Goal: Navigation & Orientation: Find specific page/section

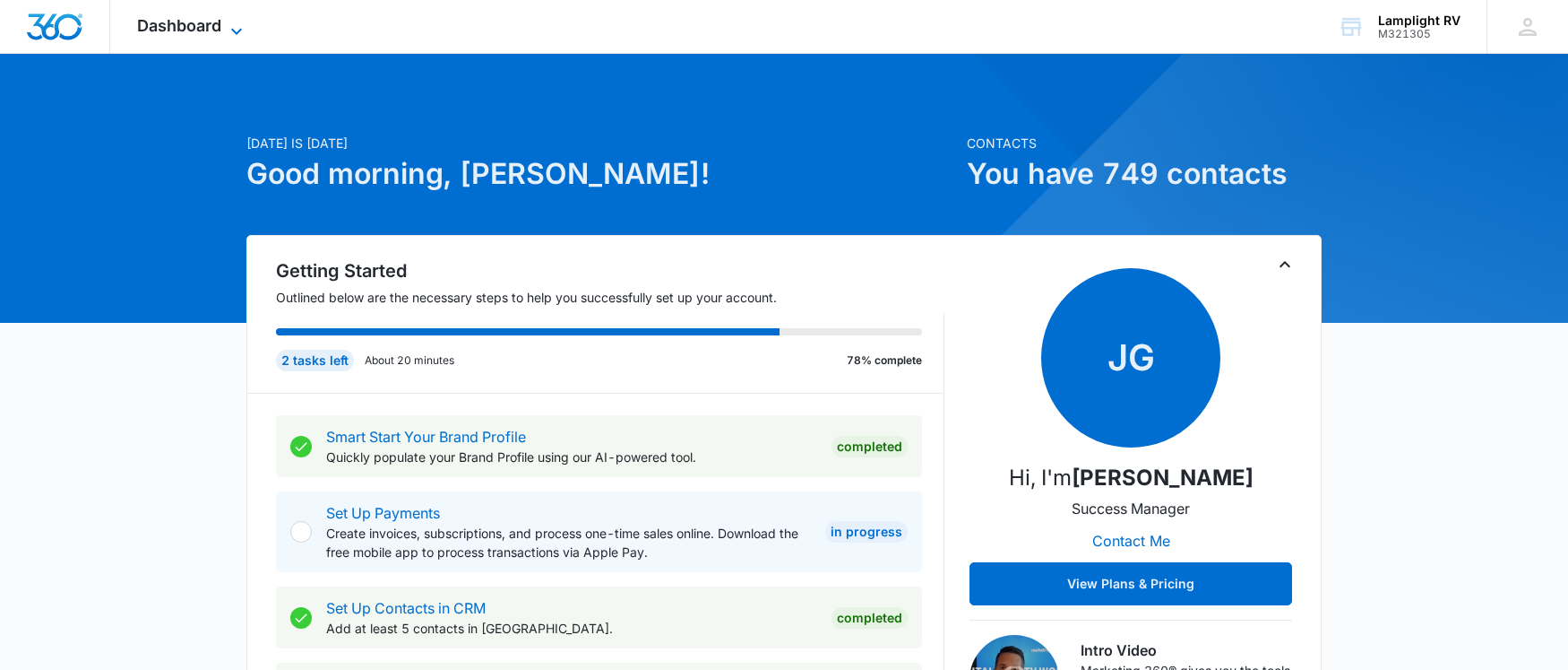
click at [231, 33] on icon at bounding box center [237, 31] width 21 height 21
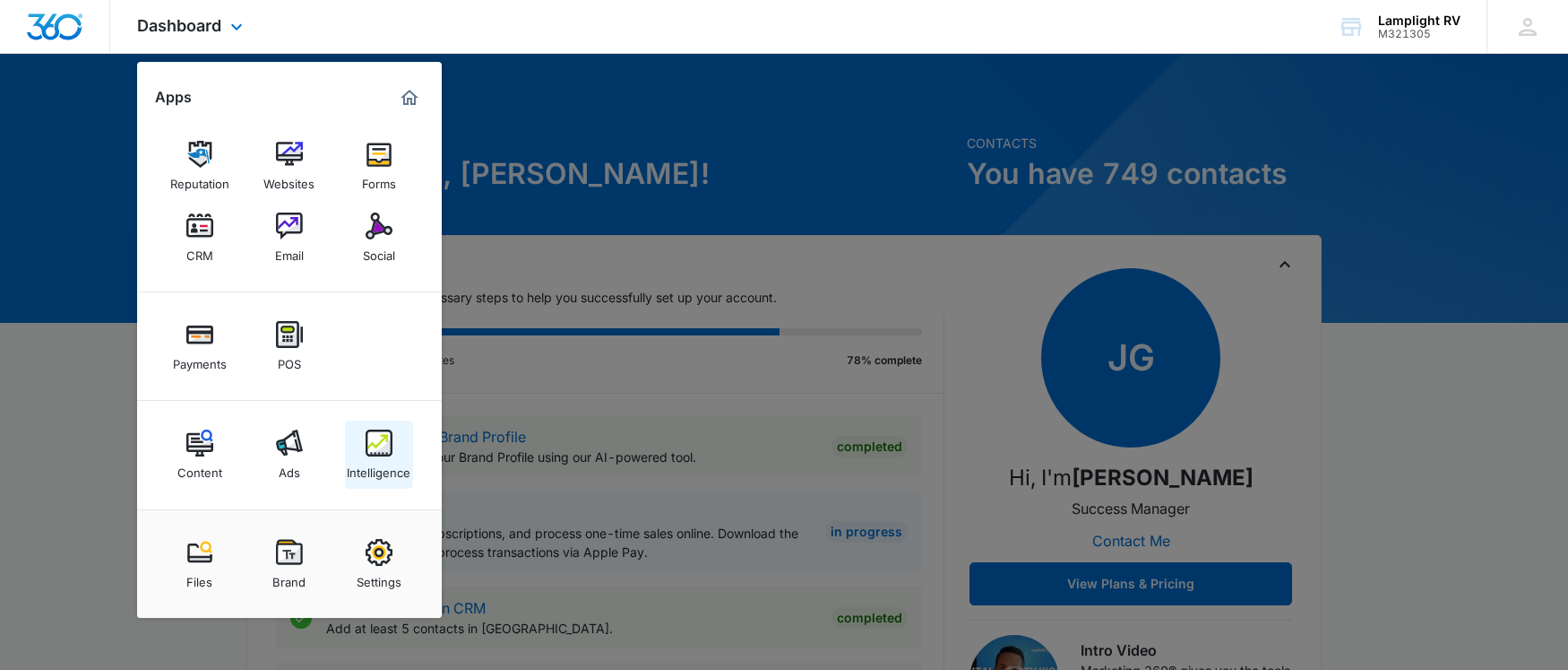
click at [367, 450] on img at bounding box center [380, 443] width 27 height 27
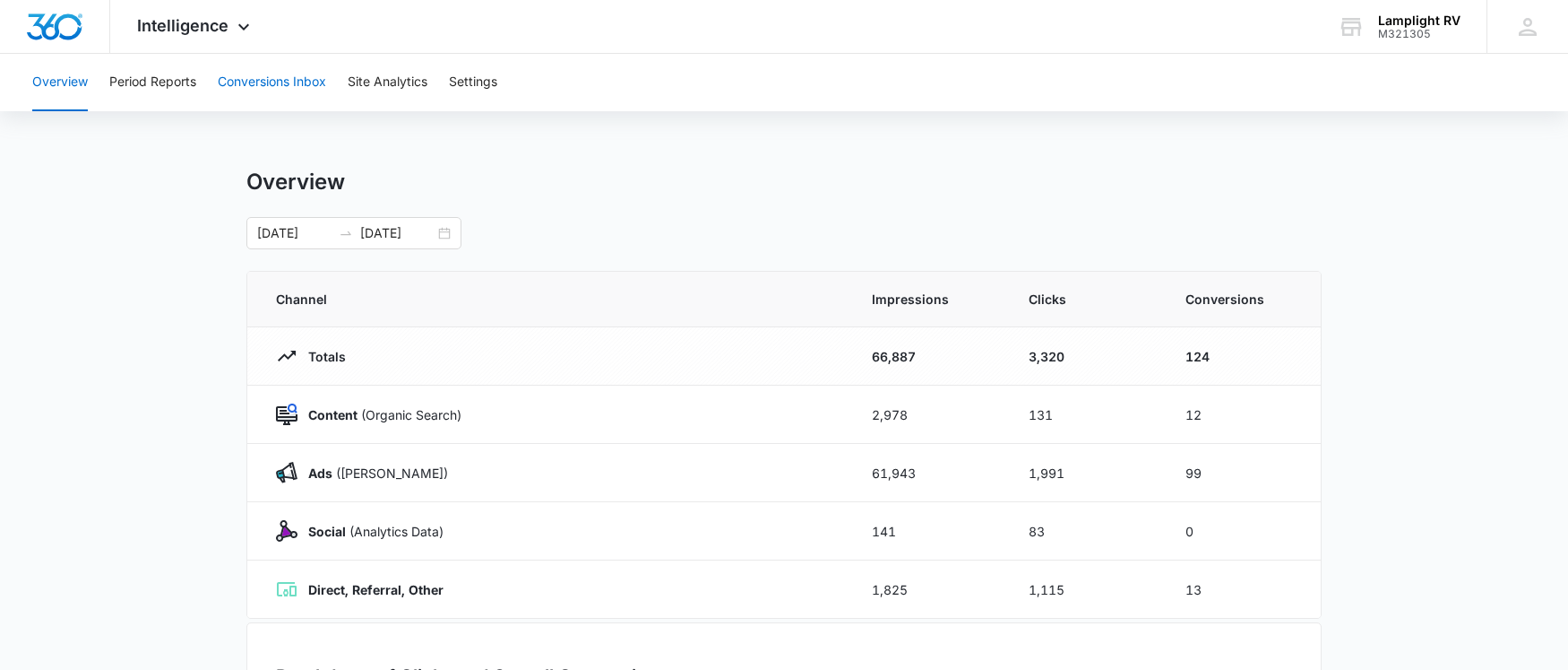
click at [302, 87] on button "Conversions Inbox" at bounding box center [272, 82] width 109 height 57
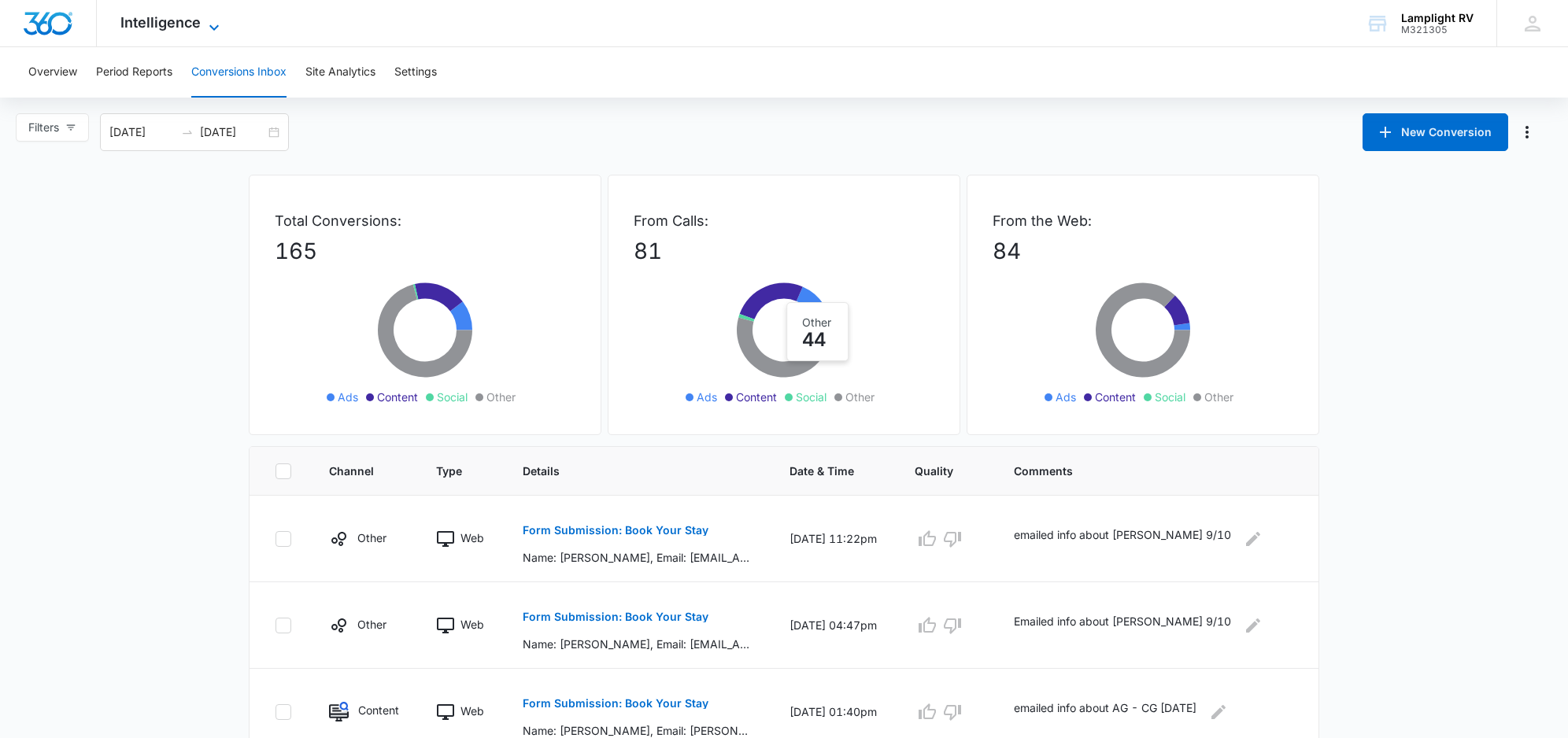
click at [205, 28] on icon at bounding box center [214, 27] width 19 height 19
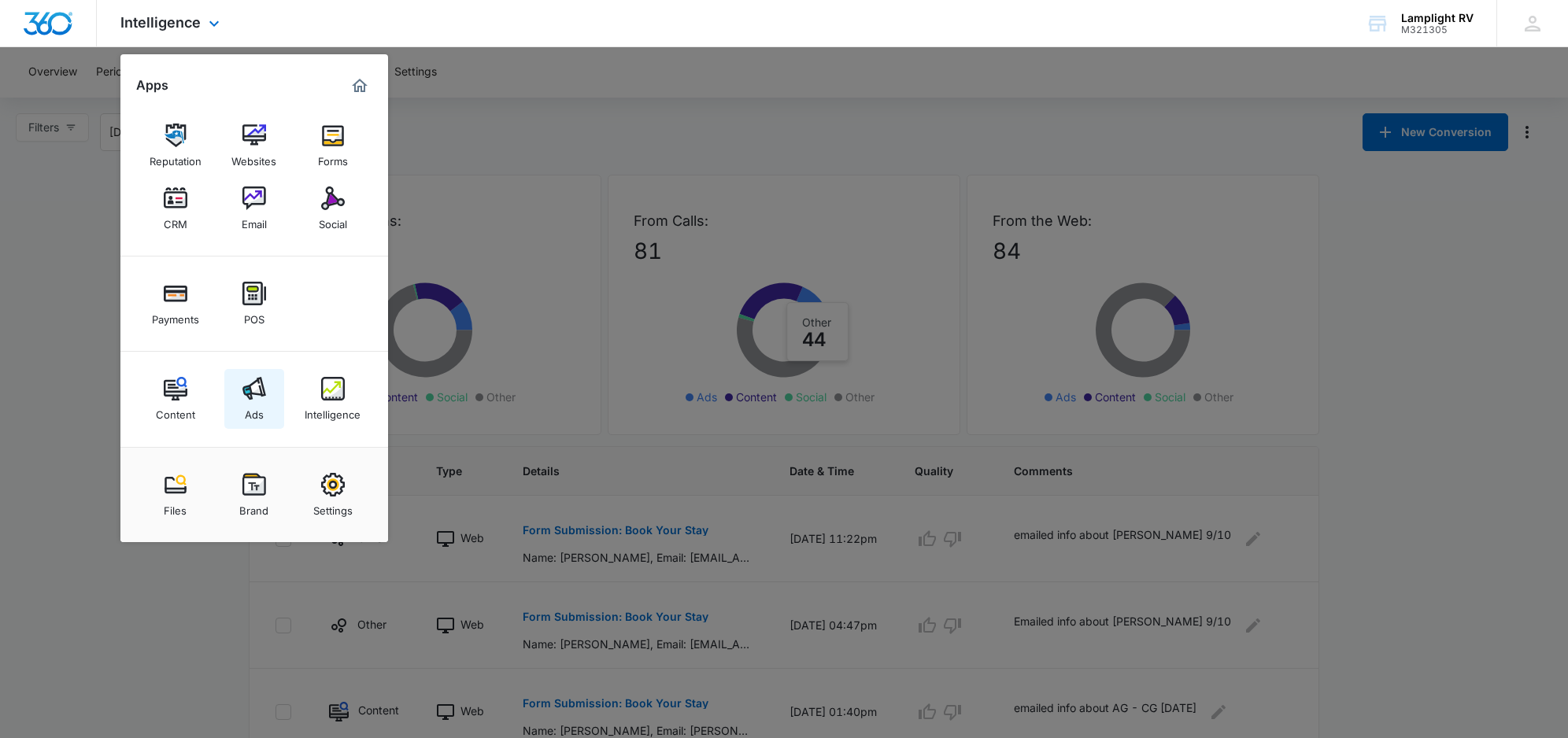
click at [249, 405] on div "Ads" at bounding box center [254, 411] width 19 height 20
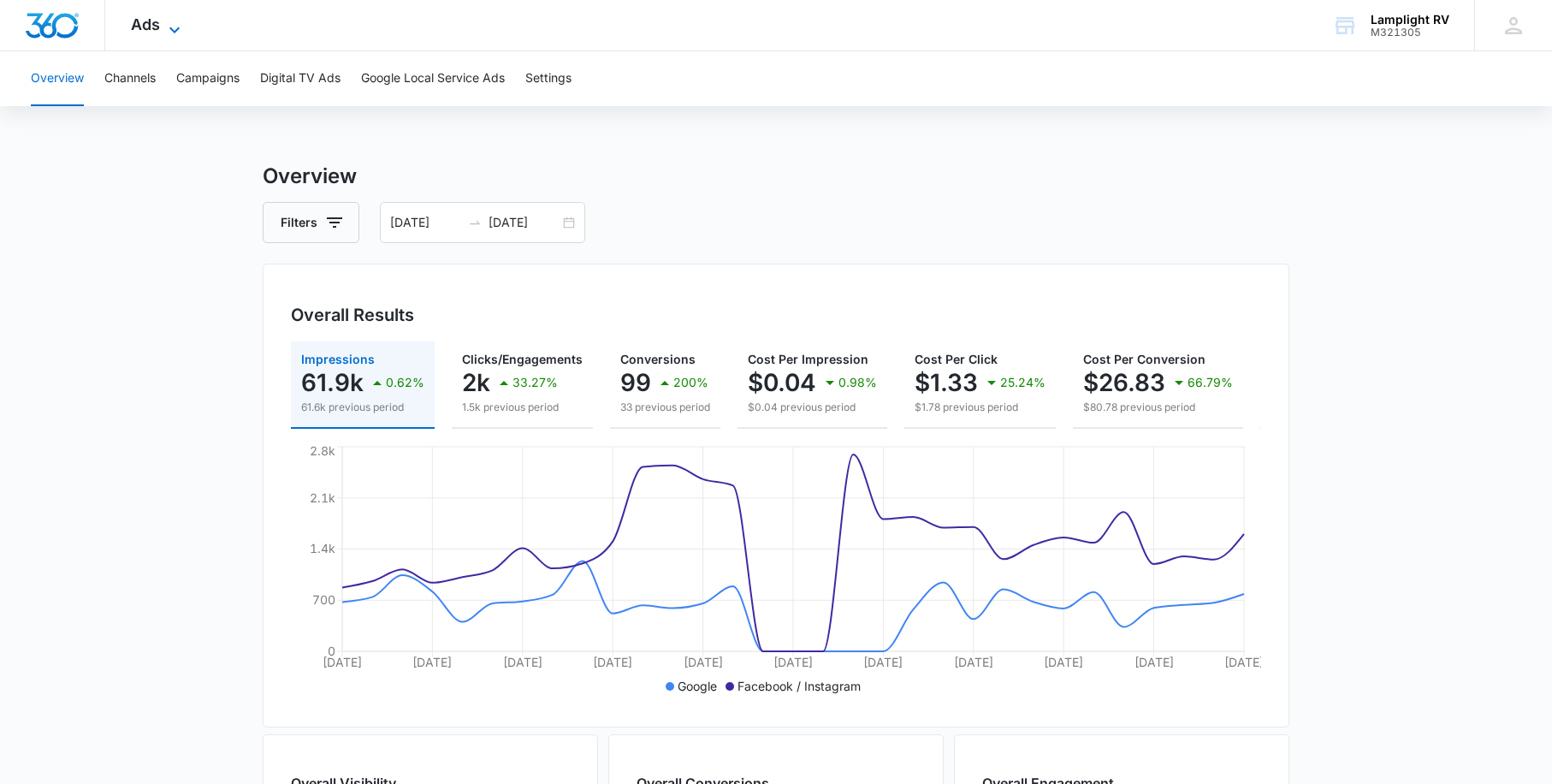
click at [172, 28] on icon at bounding box center [174, 30] width 20 height 20
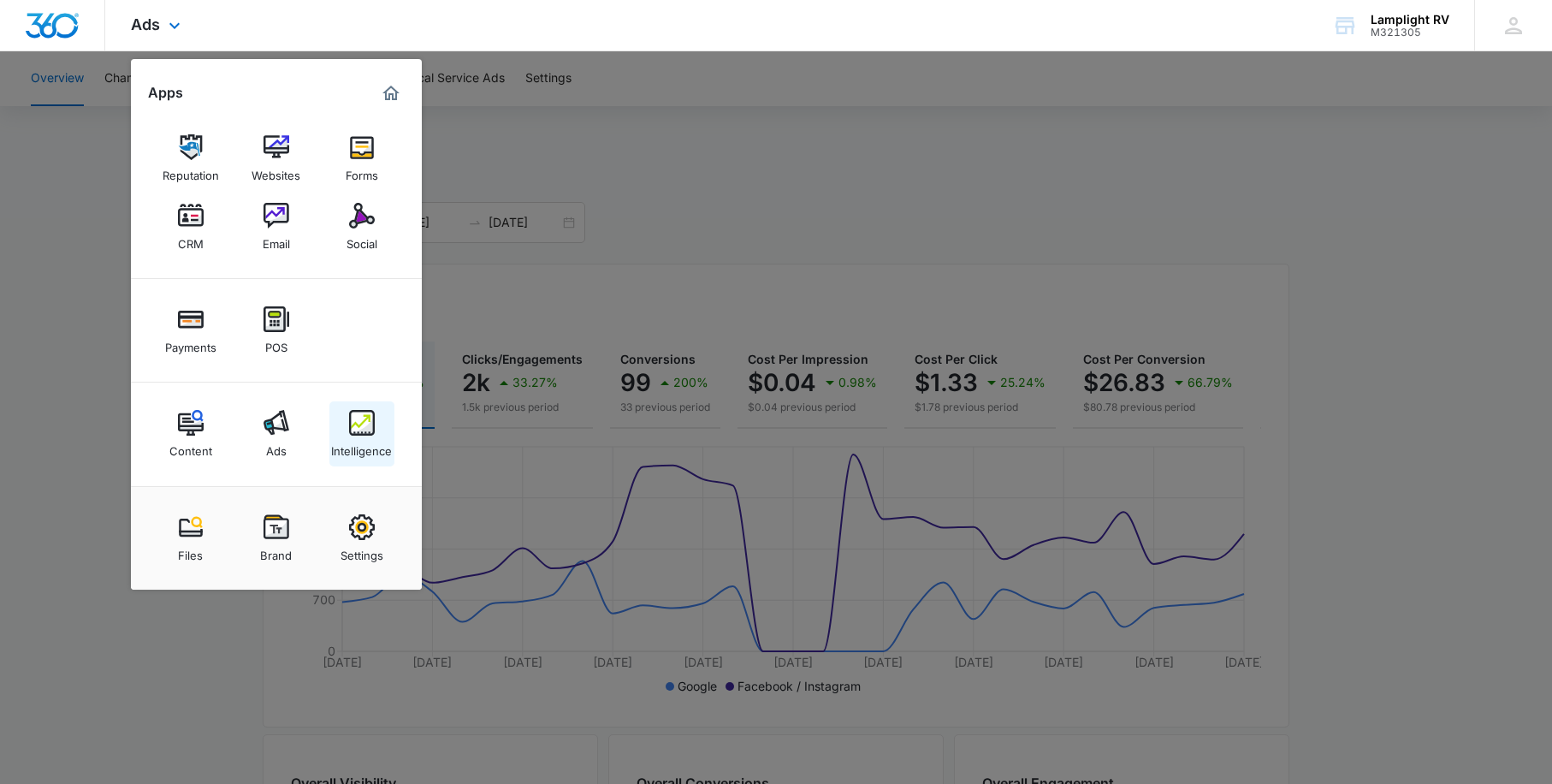
click at [364, 443] on div "Intelligence" at bounding box center [362, 447] width 61 height 22
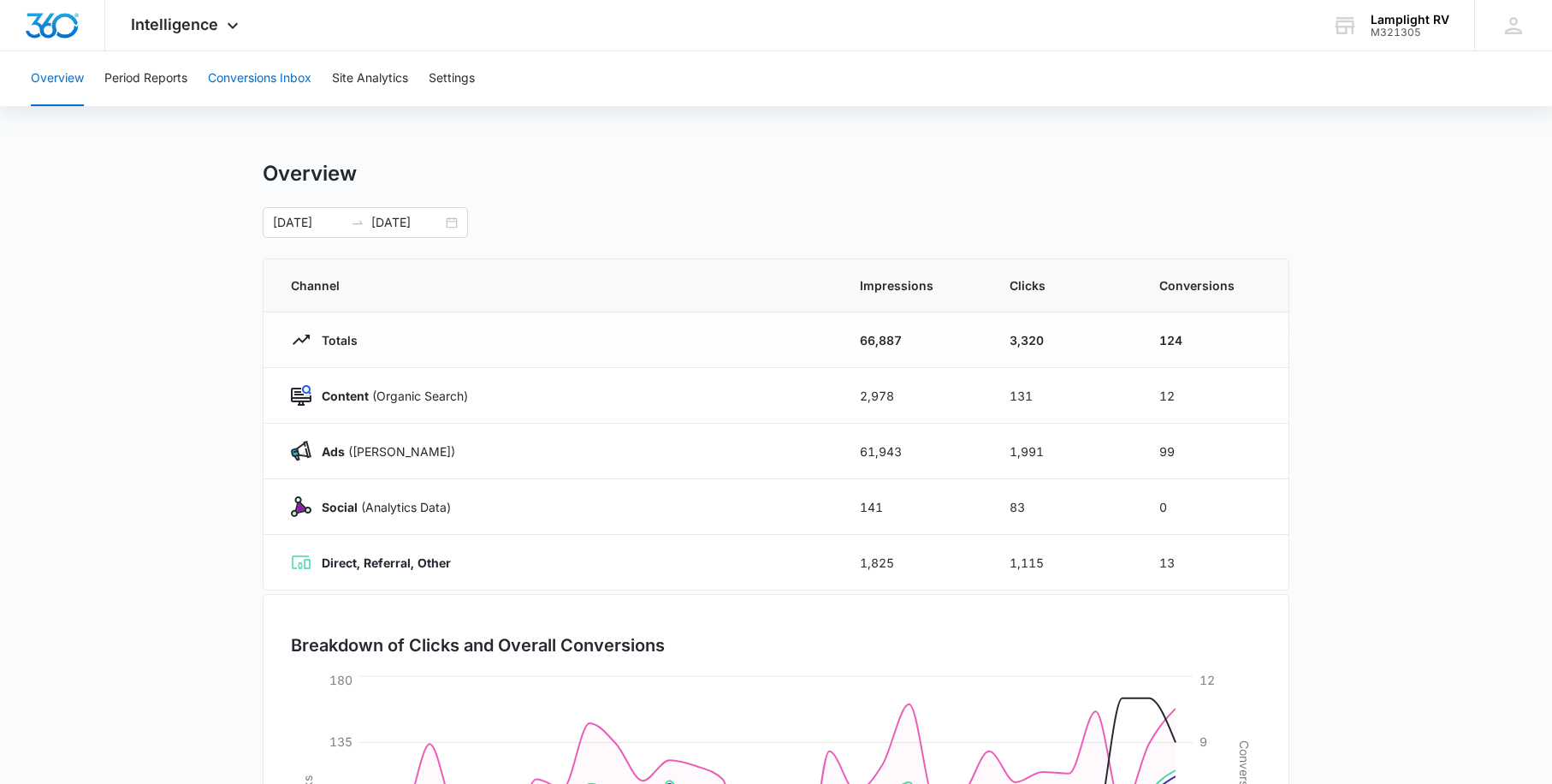
click at [278, 88] on button "Conversions Inbox" at bounding box center [260, 78] width 104 height 55
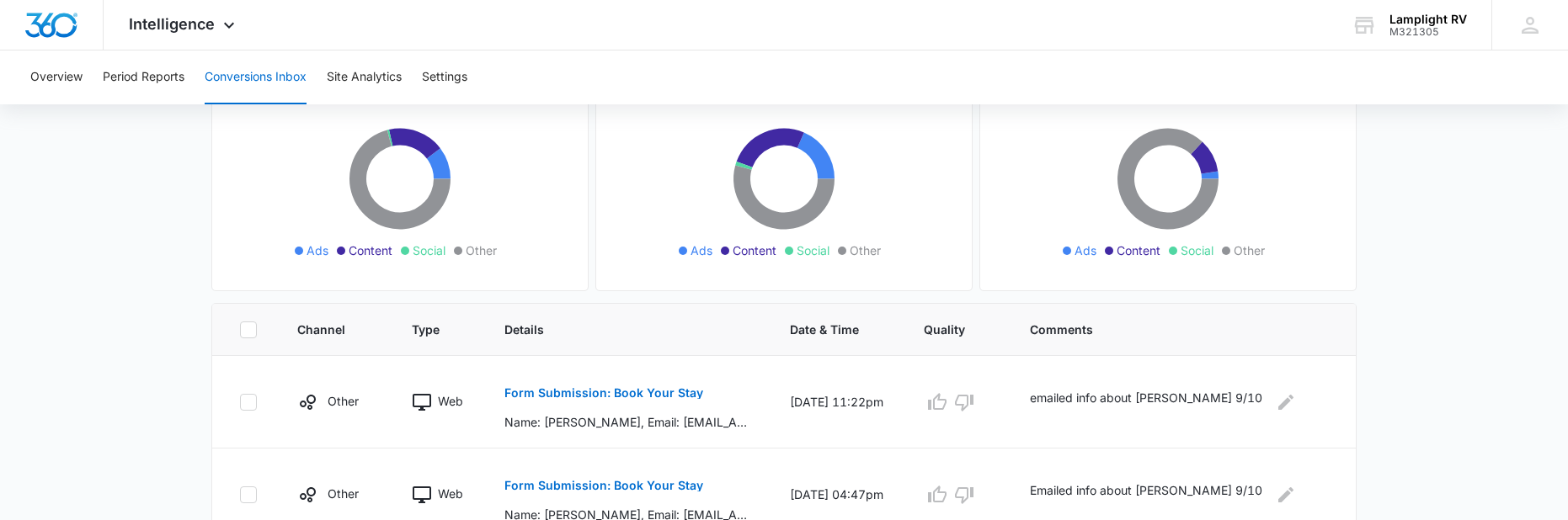
scroll to position [361, 0]
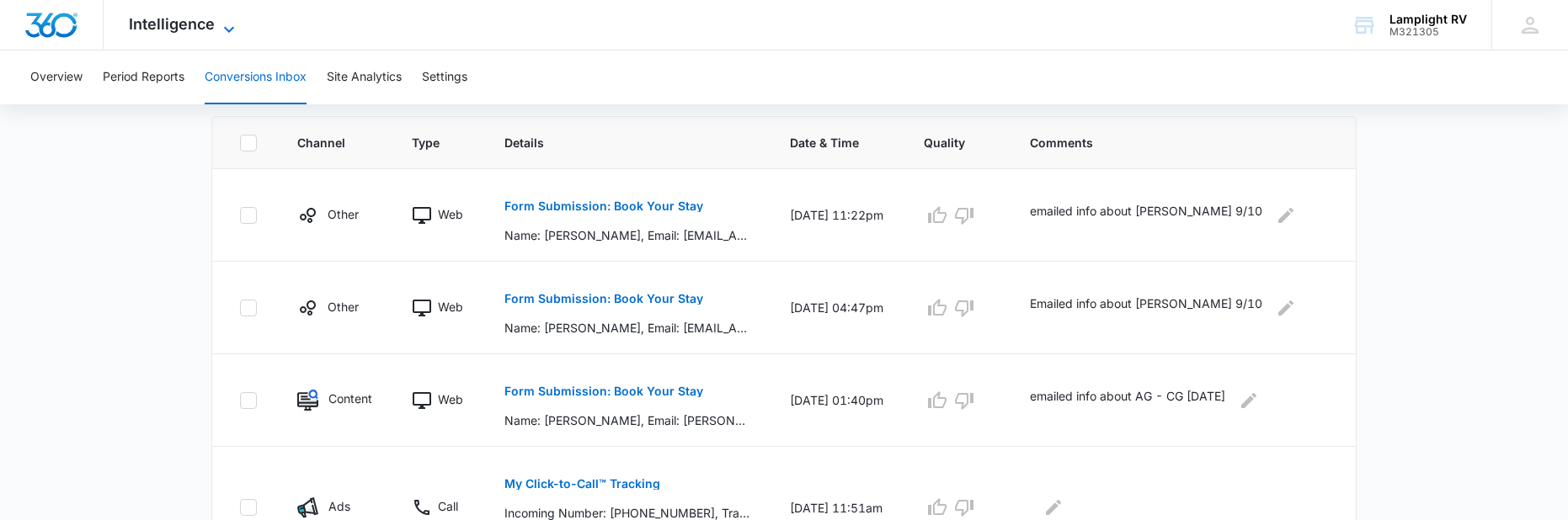
click at [228, 27] on icon at bounding box center [229, 29] width 20 height 20
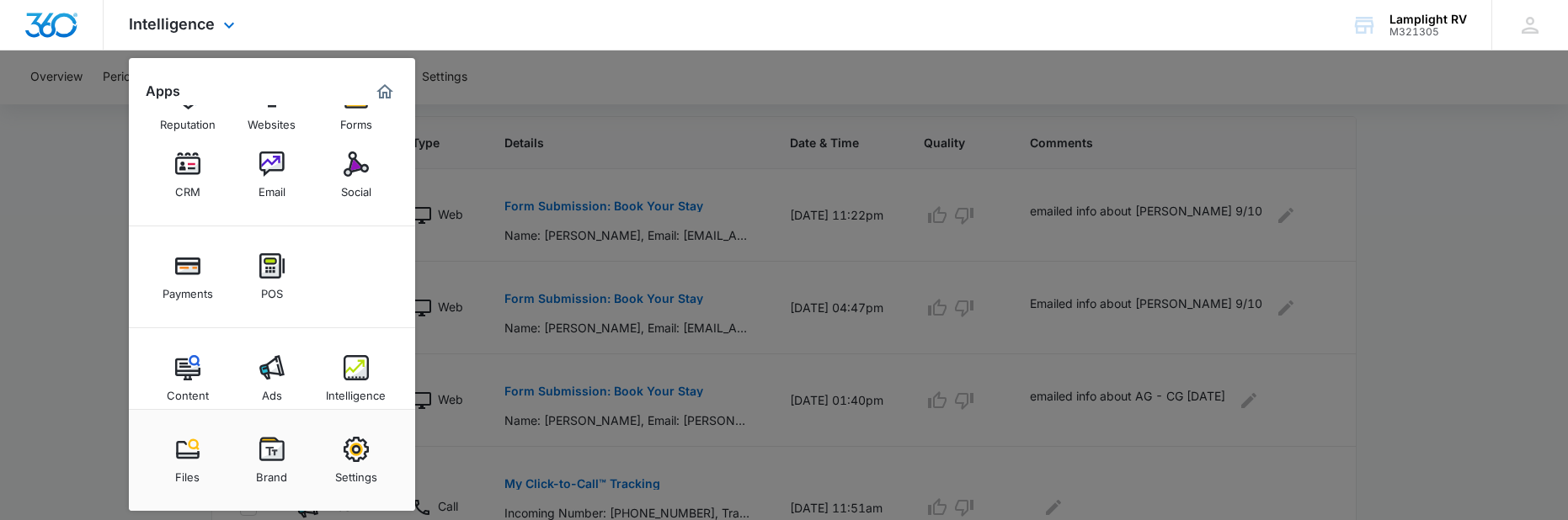
scroll to position [53, 0]
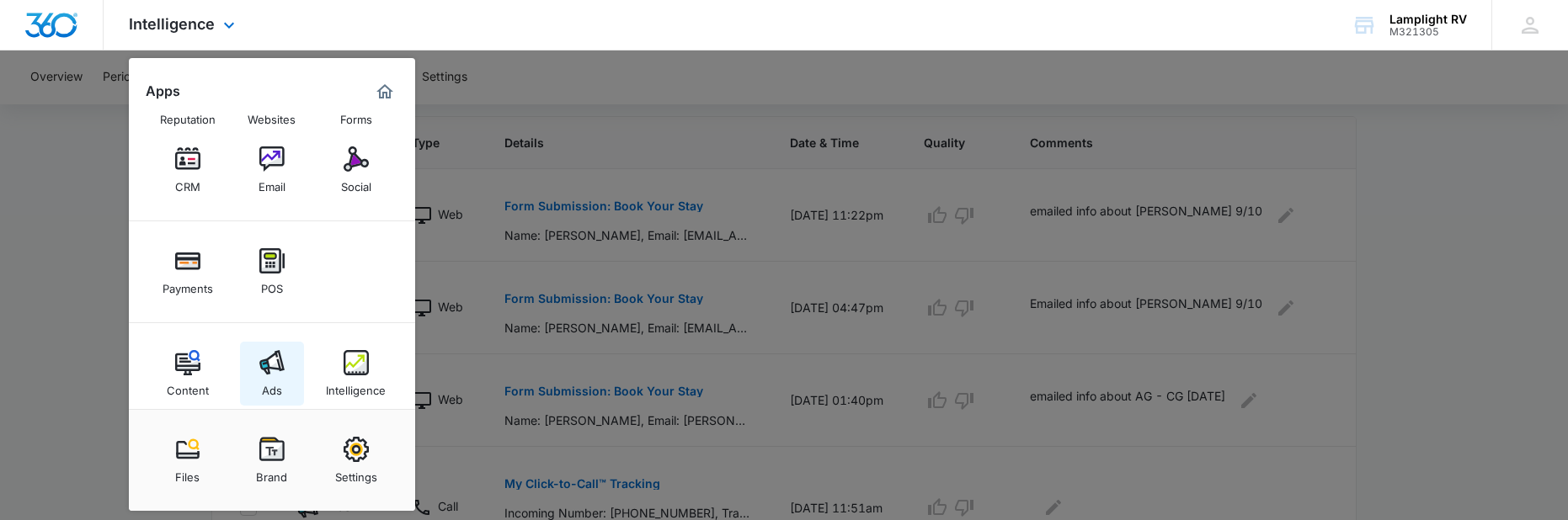
click at [283, 350] on img at bounding box center [272, 363] width 26 height 26
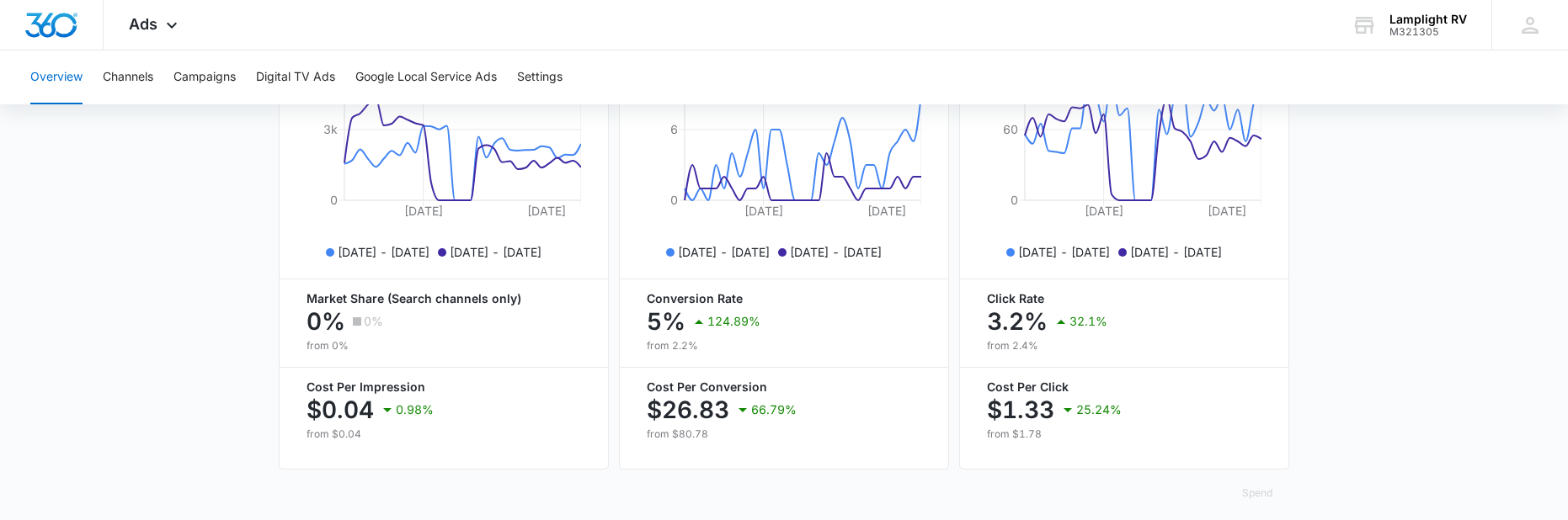
scroll to position [859, 0]
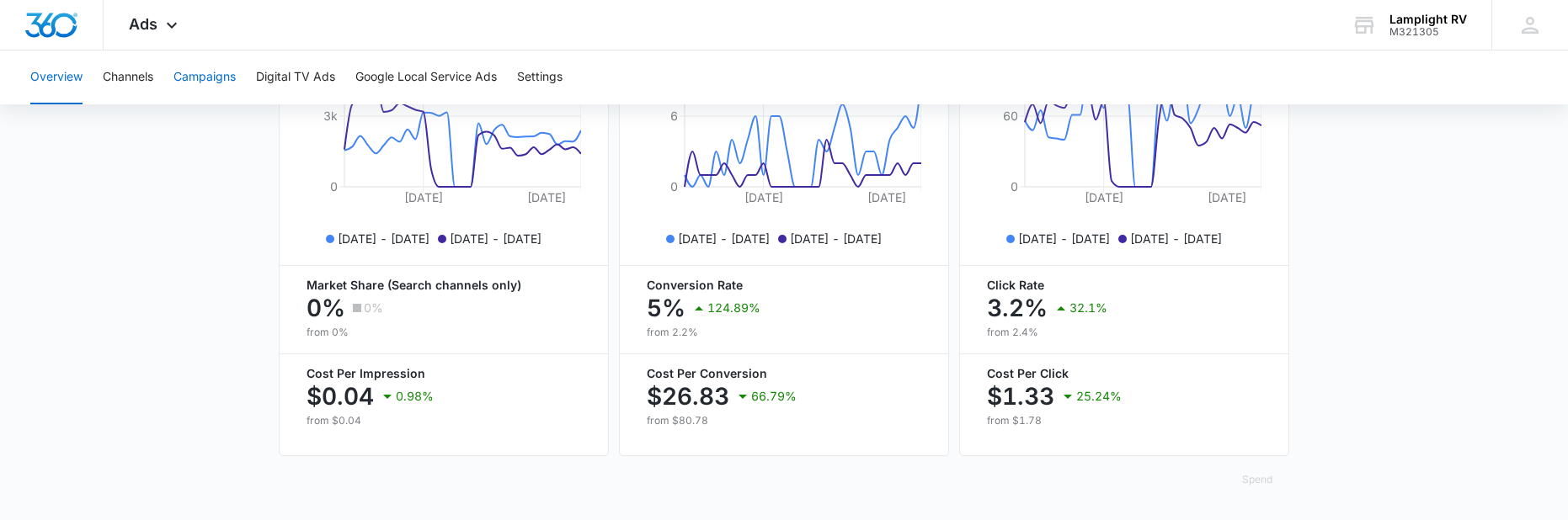
click at [214, 85] on button "Campaigns" at bounding box center [204, 77] width 62 height 54
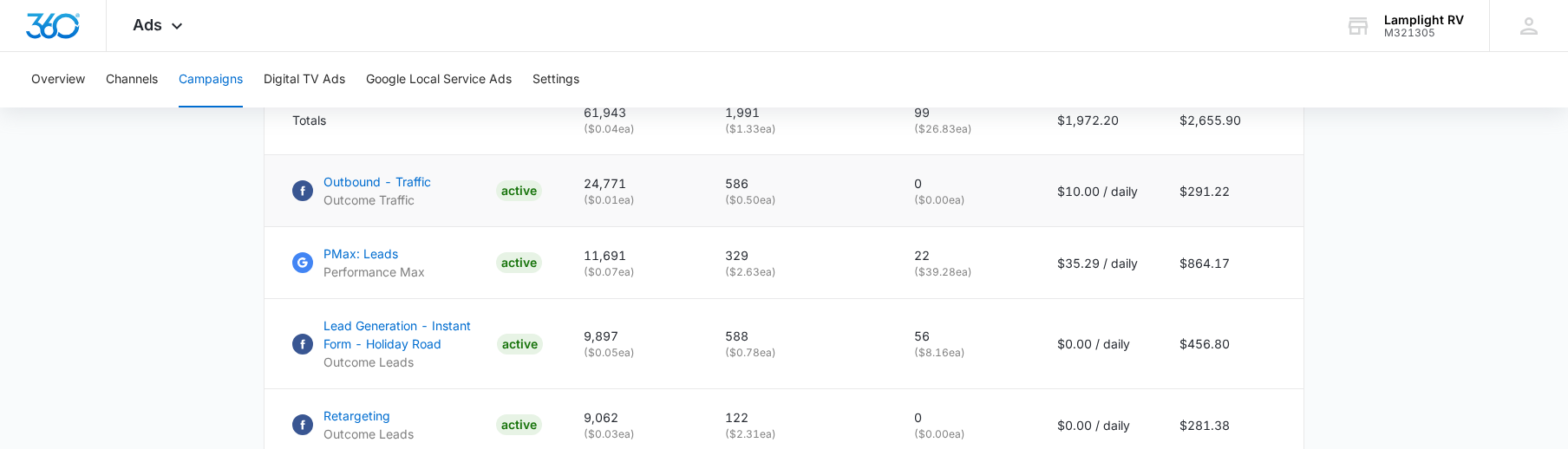
scroll to position [827, 0]
